Goal: Complete application form

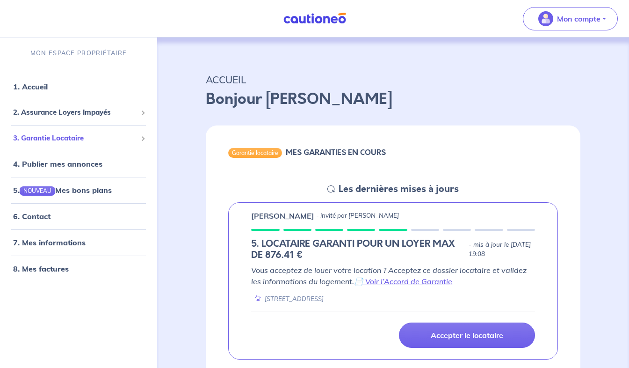
click at [105, 141] on span "3. Garantie Locataire" at bounding box center [75, 138] width 124 height 11
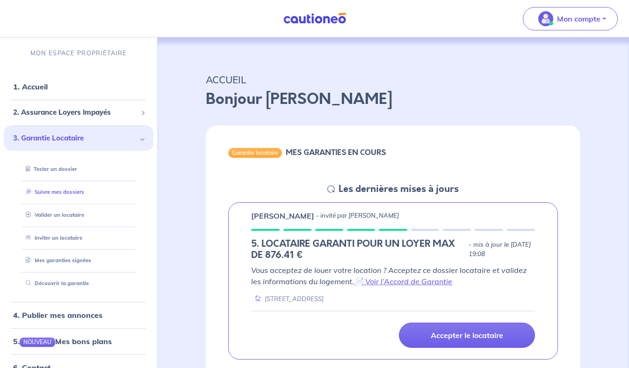
click at [77, 192] on link "Suivre mes dossiers" at bounding box center [53, 191] width 62 height 7
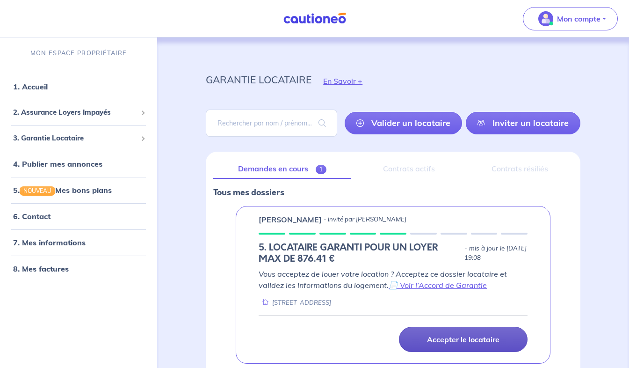
click at [477, 331] on link "Accepter le locataire" at bounding box center [463, 338] width 129 height 25
click at [465, 336] on p "Accepter le locataire" at bounding box center [463, 338] width 72 height 9
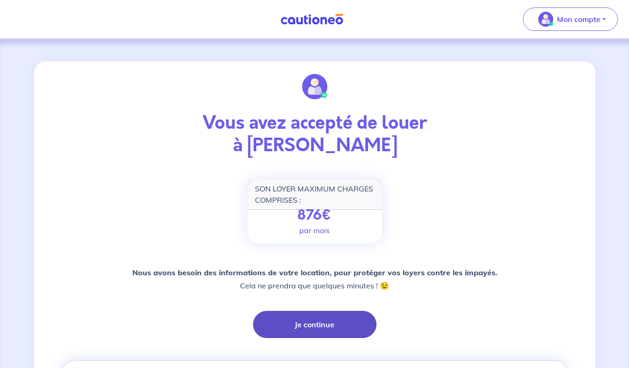
click at [328, 328] on button "Je continue" at bounding box center [314, 323] width 123 height 27
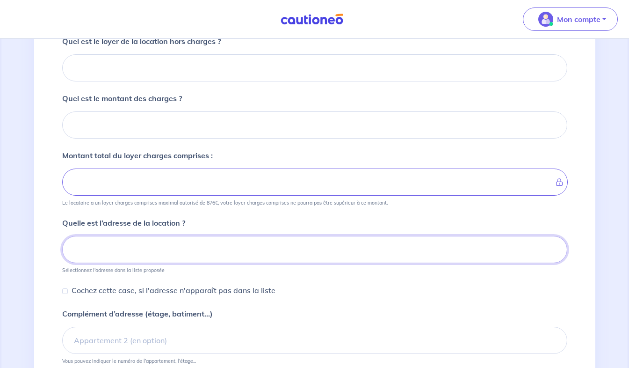
scroll to position [248, 0]
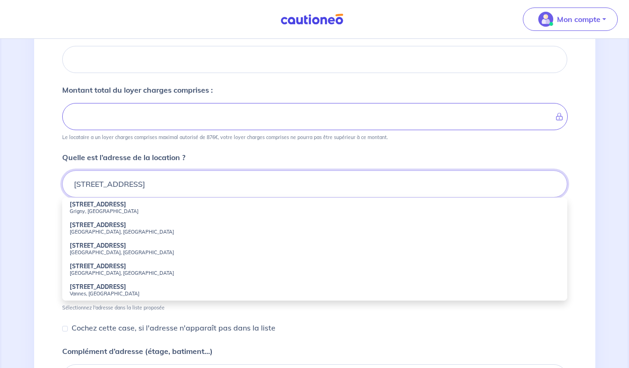
click at [80, 183] on input "[STREET_ADDRESS]" at bounding box center [314, 183] width 505 height 27
click at [136, 185] on input "[STREET_ADDRESS]" at bounding box center [314, 183] width 505 height 27
click at [102, 209] on small "[GEOGRAPHIC_DATA], [GEOGRAPHIC_DATA]" at bounding box center [315, 211] width 490 height 7
type input "[STREET_ADDRESS]"
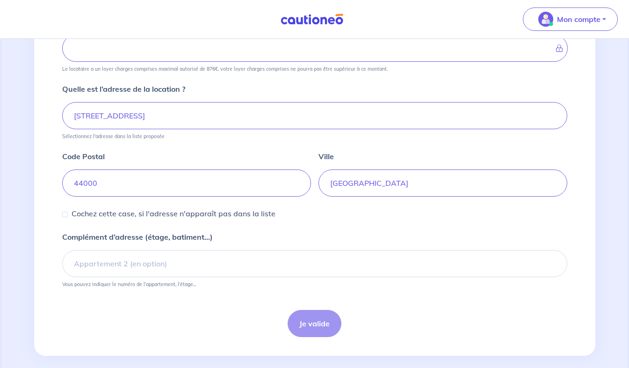
scroll to position [327, 0]
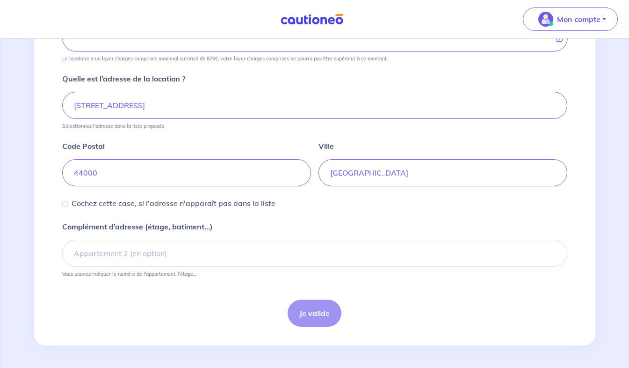
click at [310, 317] on div "Je valide" at bounding box center [314, 312] width 505 height 27
click at [312, 313] on div "Je valide" at bounding box center [314, 312] width 505 height 27
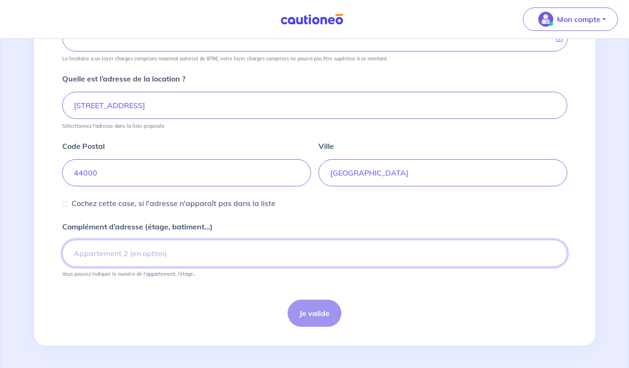
click at [268, 257] on input "Complément d’adresse (étage, batiment...)" at bounding box center [314, 252] width 505 height 27
type input "5eme étage"
click at [309, 316] on div "Je valide" at bounding box center [314, 312] width 505 height 27
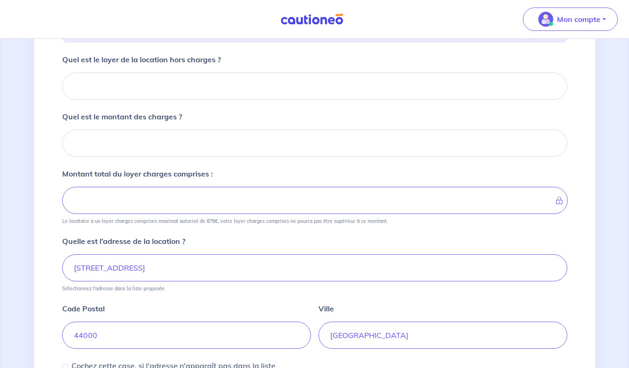
scroll to position [153, 0]
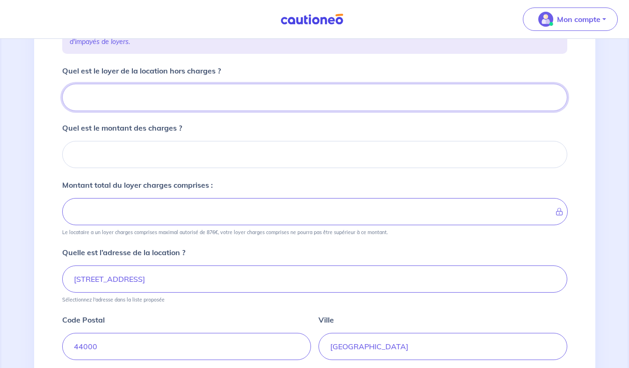
click at [379, 98] on input "Quel est le loyer de la location hors charges ?" at bounding box center [314, 97] width 505 height 27
type input "7"
type input "79"
type input "793"
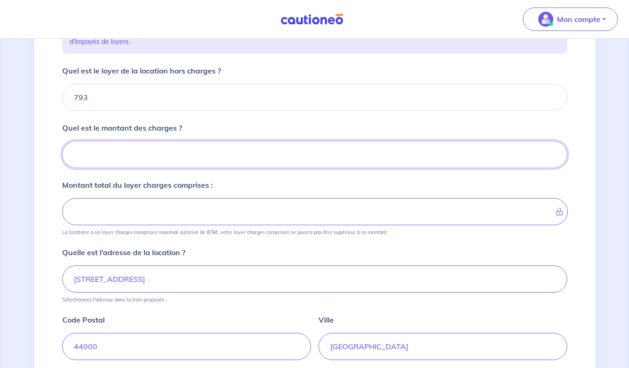
click at [135, 164] on input "Quel est le montant des charges ?" at bounding box center [314, 154] width 505 height 27
type input "80"
type input "873"
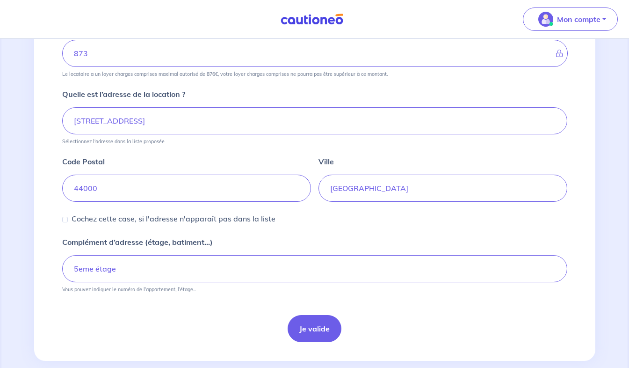
scroll to position [327, 0]
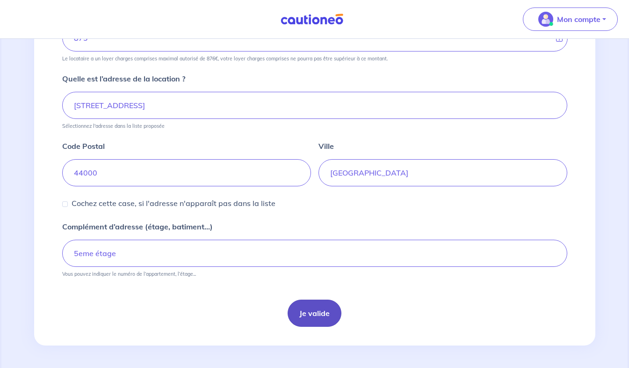
type input "80"
click at [302, 306] on button "Je valide" at bounding box center [315, 312] width 54 height 27
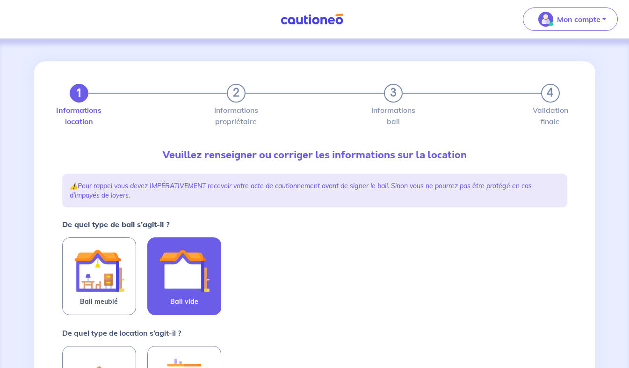
click at [178, 297] on span "Bail vide" at bounding box center [184, 301] width 28 height 11
click at [0, 0] on input "Bail vide" at bounding box center [0, 0] width 0 height 0
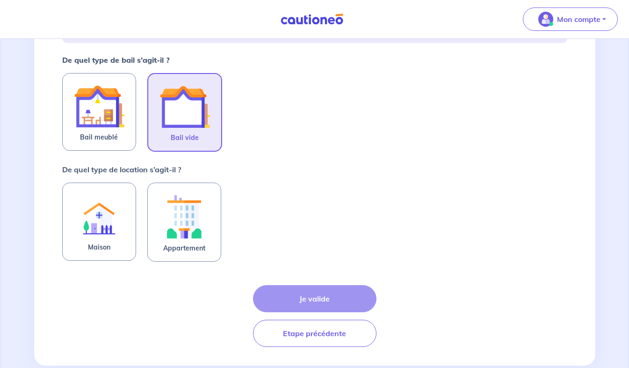
scroll to position [165, 0]
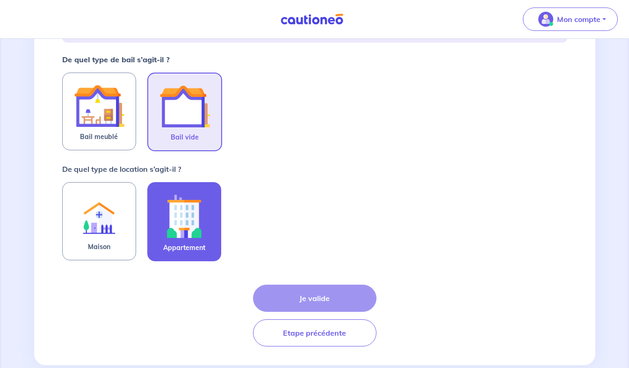
click at [168, 228] on img at bounding box center [184, 216] width 50 height 52
click at [0, 0] on input "Appartement" at bounding box center [0, 0] width 0 height 0
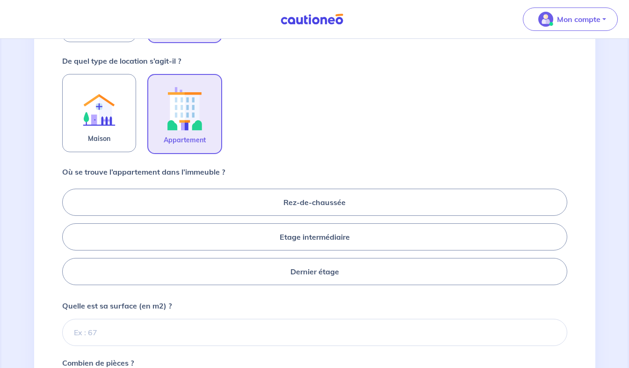
scroll to position [274, 0]
click at [477, 265] on label "Dernier étage" at bounding box center [314, 270] width 505 height 27
click at [68, 238] on input "Dernier étage" at bounding box center [65, 235] width 6 height 6
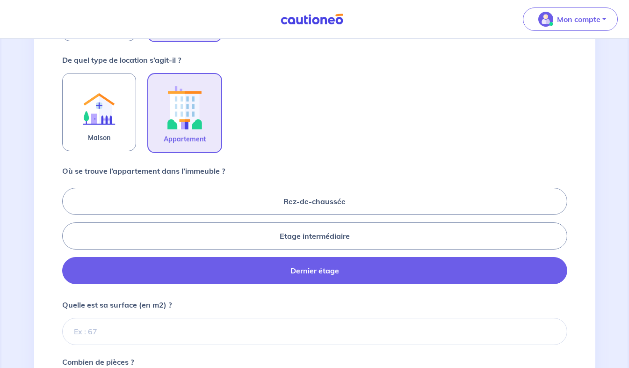
radio input "true"
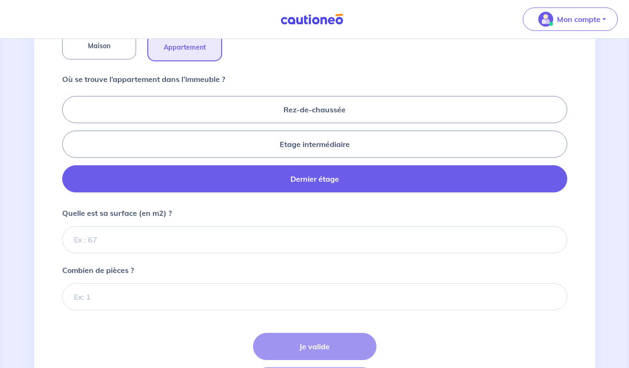
scroll to position [363, 0]
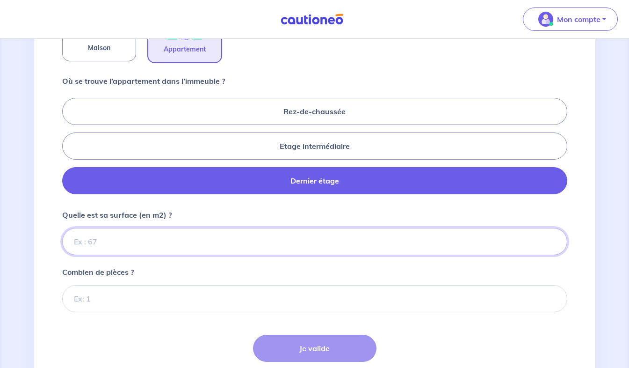
click at [79, 244] on input "Quelle est sa surface (en m2) ?" at bounding box center [314, 241] width 505 height 27
